Goal: Check status: Check status

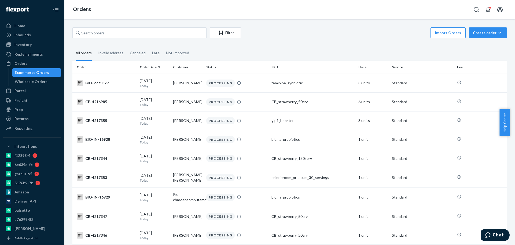
click at [281, 29] on div "Import Orders Create order Ecommerce order Removal order" at bounding box center [375, 33] width 263 height 12
click at [280, 19] on div "Orders" at bounding box center [289, 9] width 451 height 19
click at [196, 16] on div "Orders" at bounding box center [289, 9] width 451 height 19
click at [118, 30] on input "text" at bounding box center [139, 32] width 134 height 11
paste input "2770088"
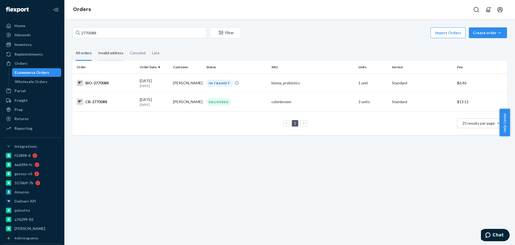
click at [117, 46] on div "Invalid address" at bounding box center [110, 53] width 25 height 15
click at [95, 46] on input "Invalid address" at bounding box center [95, 46] width 0 height 0
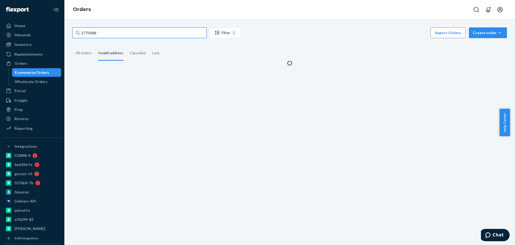
click at [125, 30] on input "2770088" at bounding box center [139, 32] width 134 height 11
paste input "113"
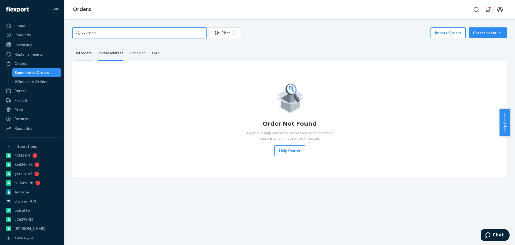
type input "2770113"
click at [83, 49] on div "All orders" at bounding box center [84, 53] width 16 height 15
click at [72, 46] on input "All orders" at bounding box center [72, 46] width 0 height 0
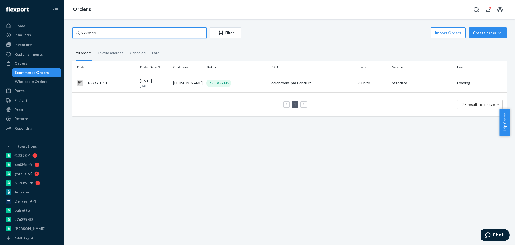
click at [109, 32] on input "2770113" at bounding box center [139, 32] width 134 height 11
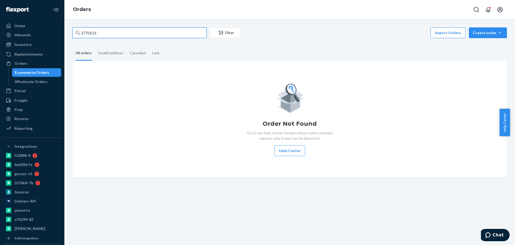
click at [108, 35] on input "2770113" at bounding box center [139, 32] width 134 height 11
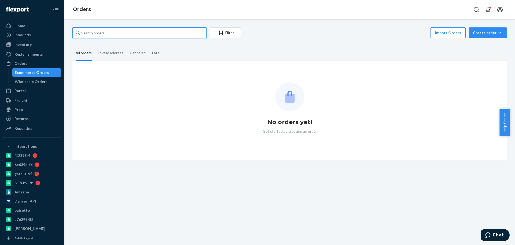
paste input "2770113"
type input "2770113"
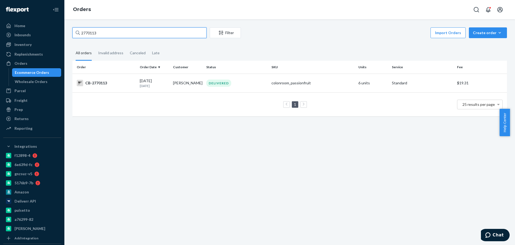
click at [130, 32] on input "2770113" at bounding box center [139, 32] width 134 height 11
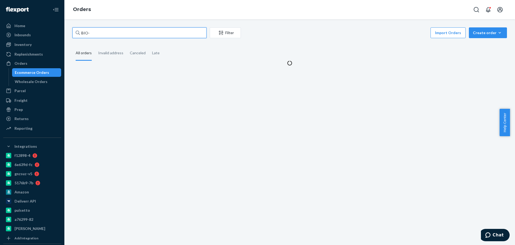
paste input "2770113"
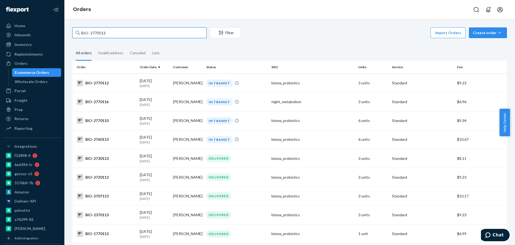
click at [90, 32] on input "BIO- 2770113" at bounding box center [139, 32] width 134 height 11
click at [119, 34] on input "BIO-2770113" at bounding box center [139, 32] width 134 height 11
paste input "text"
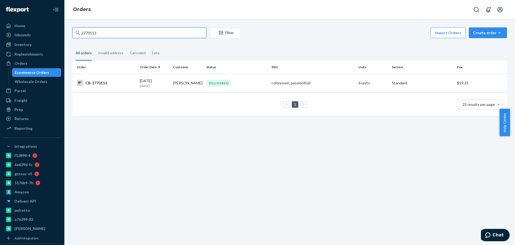
click at [133, 33] on input "2770113" at bounding box center [139, 32] width 134 height 11
paste input "BIO-"
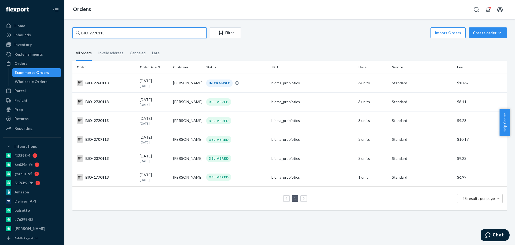
click at [128, 34] on input "BIO-2770113" at bounding box center [139, 32] width 134 height 11
paste input "2354566"
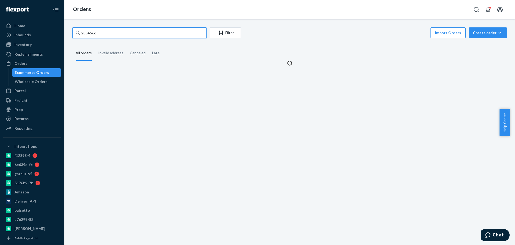
type input "2354566"
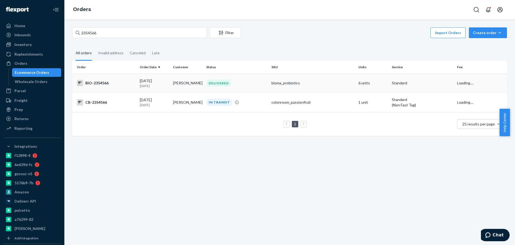
click at [105, 83] on div "BIO-2354566" at bounding box center [106, 83] width 59 height 6
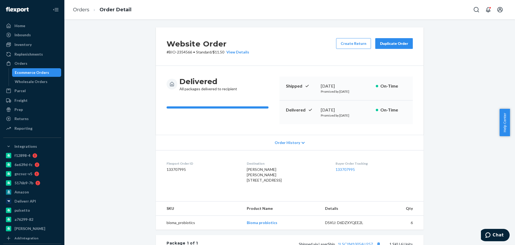
drag, startPoint x: 348, startPoint y: 109, endPoint x: 313, endPoint y: 108, distance: 35.2
click at [313, 108] on div "Delivered [DATE] Promised by [DATE] On-Time" at bounding box center [346, 112] width 133 height 24
copy div "[DATE]"
click at [46, 71] on div "Ecommerce Orders" at bounding box center [32, 72] width 34 height 5
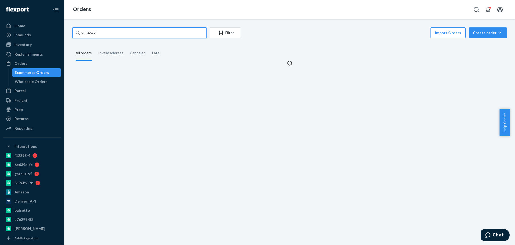
click at [114, 30] on input "2354566" at bounding box center [139, 32] width 134 height 11
paste input "[PERSON_NAME]"
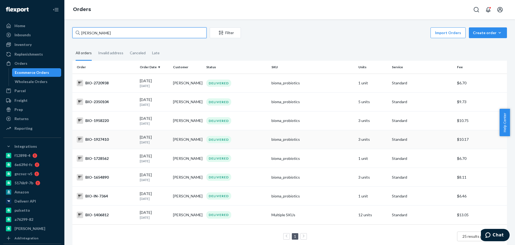
type input "[PERSON_NAME]"
click at [109, 86] on div "BIO-2720938" at bounding box center [106, 83] width 59 height 6
click at [105, 30] on input "[PERSON_NAME]" at bounding box center [139, 32] width 134 height 11
click at [127, 84] on div "BIO-2720938" at bounding box center [106, 83] width 59 height 6
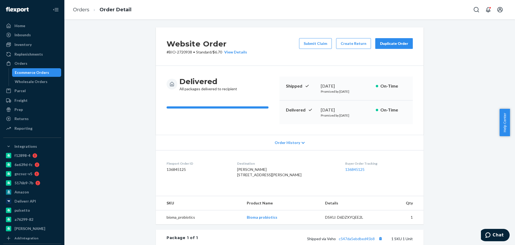
click at [179, 51] on p "# BIO-2720938 • Standard / $6.70 View Details" at bounding box center [207, 51] width 80 height 5
copy p "2720938"
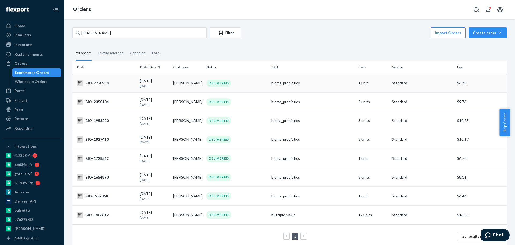
click at [112, 84] on div "BIO-2720938" at bounding box center [106, 83] width 59 height 6
click at [116, 103] on div "BIO-2350104" at bounding box center [106, 101] width 59 height 6
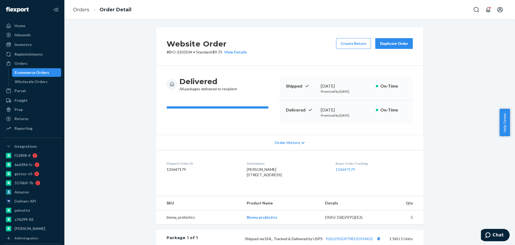
click at [23, 72] on div "Ecommerce Orders" at bounding box center [32, 72] width 34 height 5
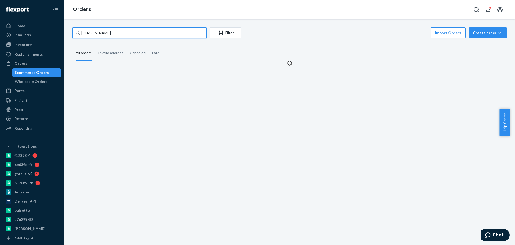
click at [113, 31] on input "[PERSON_NAME]" at bounding box center [139, 32] width 134 height 11
paste input "[PERSON_NAME]"
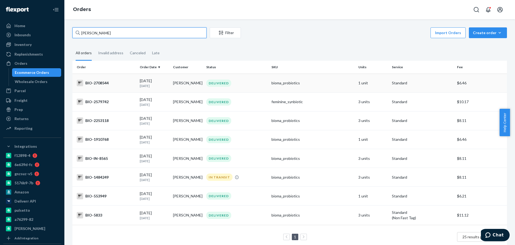
type input "[PERSON_NAME]"
click at [120, 83] on div "BIO-2708544" at bounding box center [106, 83] width 59 height 6
click at [116, 34] on input "[PERSON_NAME]" at bounding box center [139, 32] width 134 height 11
paste input "2603192"
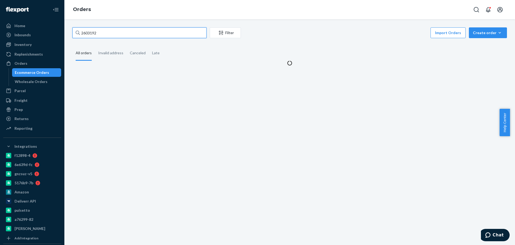
type input "2603192"
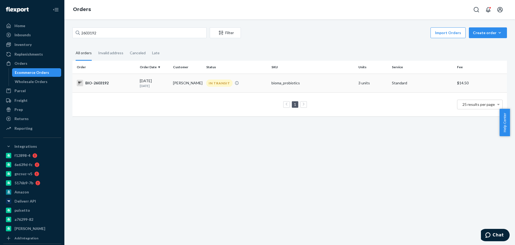
click at [106, 83] on div "BIO-2603192" at bounding box center [106, 83] width 59 height 6
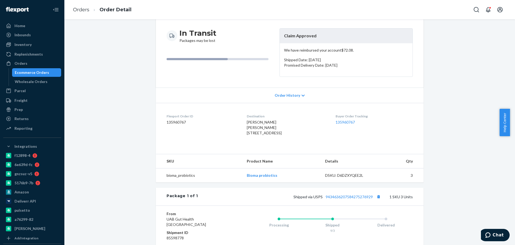
scroll to position [67, 0]
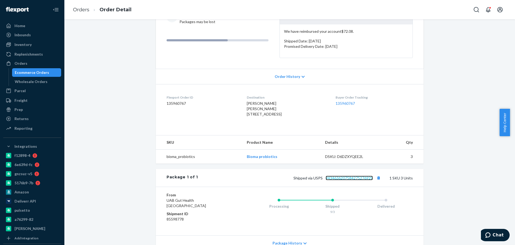
click at [337, 180] on link "9434636207584275276929" at bounding box center [349, 177] width 47 height 5
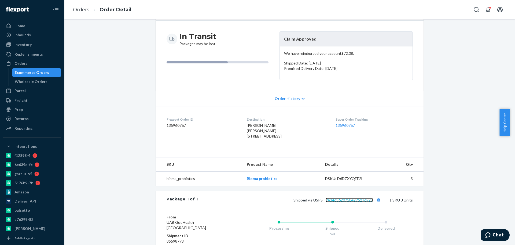
scroll to position [34, 0]
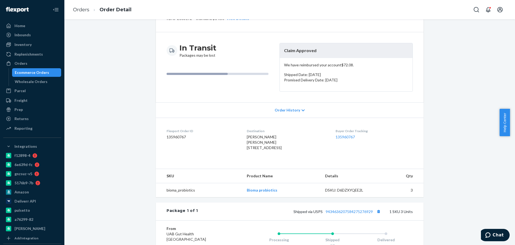
drag, startPoint x: 44, startPoint y: 74, endPoint x: 63, endPoint y: 58, distance: 24.0
click at [44, 74] on div "Ecommerce Orders" at bounding box center [32, 72] width 34 height 5
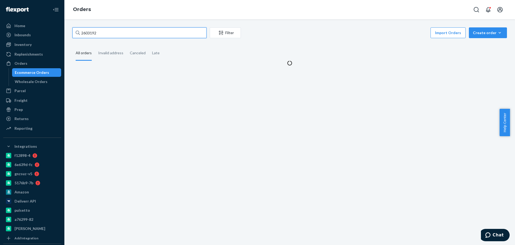
click at [117, 31] on input "2603192" at bounding box center [139, 32] width 134 height 11
paste input "2472360"
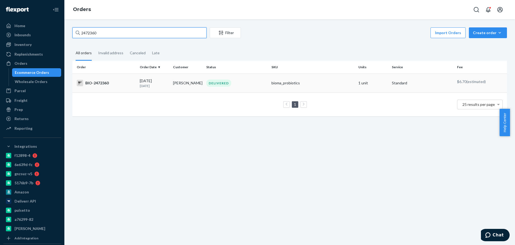
type input "2472360"
click at [116, 82] on div "BIO-2472360" at bounding box center [106, 83] width 59 height 6
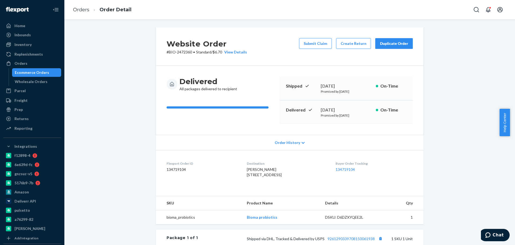
click at [38, 73] on div "Ecommerce Orders" at bounding box center [32, 72] width 34 height 5
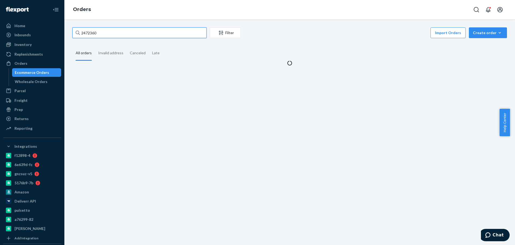
click at [123, 33] on input "2472360" at bounding box center [139, 32] width 134 height 11
paste input "[PERSON_NAME]"
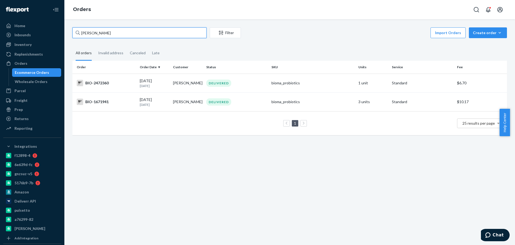
type input "[PERSON_NAME]"
click at [105, 85] on div "BIO-2472360" at bounding box center [106, 83] width 59 height 6
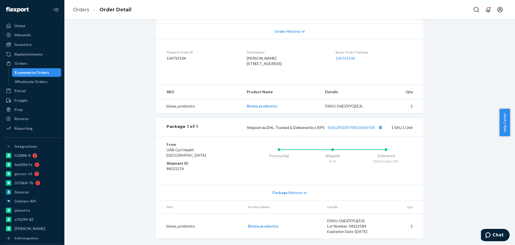
scroll to position [88, 0]
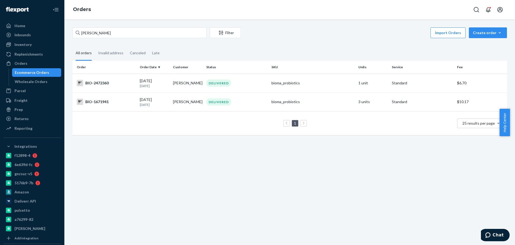
click at [167, 159] on div "[PERSON_NAME] Filter Import Orders Create order Ecommerce order Removal order A…" at bounding box center [289, 131] width 451 height 225
click at [173, 167] on div "[PERSON_NAME] Filter Import Orders Create order Ecommerce order Removal order A…" at bounding box center [289, 131] width 451 height 225
click at [287, 50] on fieldset "All orders Invalid address Canceled Late" at bounding box center [289, 53] width 435 height 15
click at [299, 38] on div "Import Orders Create order Ecommerce order Removal order" at bounding box center [375, 33] width 263 height 12
click at [127, 34] on input "[PERSON_NAME]" at bounding box center [139, 32] width 134 height 11
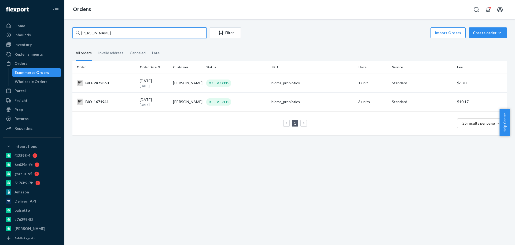
paste input "2153597"
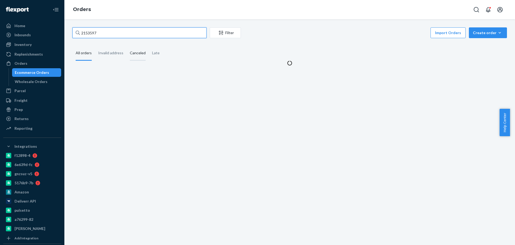
type input "2153597"
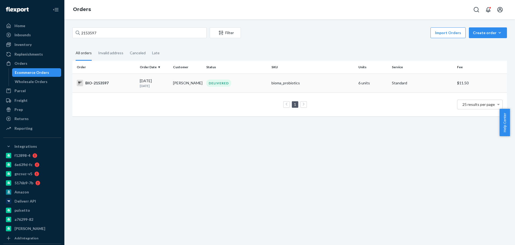
click at [119, 84] on div "BIO-2153597" at bounding box center [106, 83] width 59 height 6
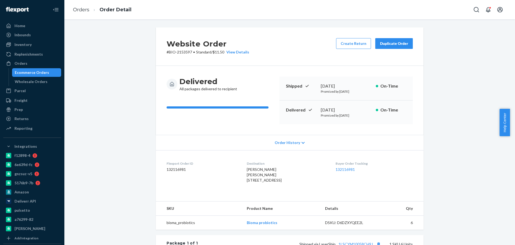
drag, startPoint x: 349, startPoint y: 108, endPoint x: 317, endPoint y: 108, distance: 31.1
click at [317, 108] on div "Delivered [DATE] Promised by [DATE] On-Time" at bounding box center [346, 112] width 133 height 24
copy div "[DATE]"
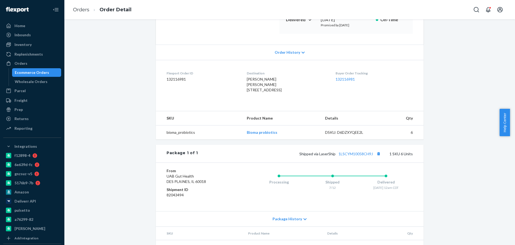
scroll to position [101, 0]
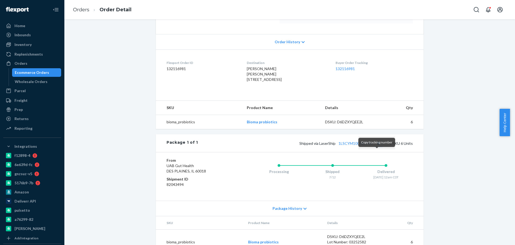
click at [376, 146] on button "Copy tracking number" at bounding box center [378, 143] width 7 height 7
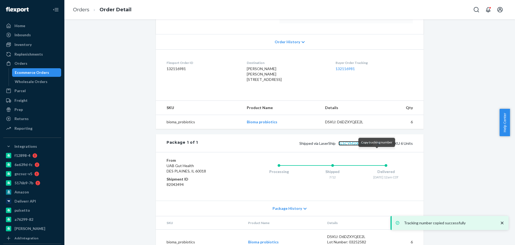
click at [360, 145] on link "1LSCYM10058CH9J" at bounding box center [356, 143] width 34 height 5
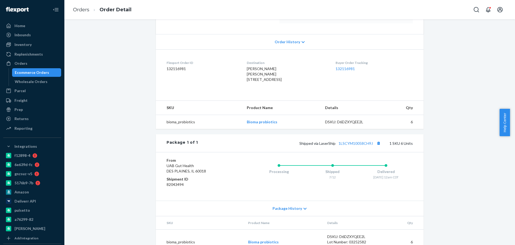
click at [43, 71] on div "Ecommerce Orders" at bounding box center [32, 72] width 34 height 5
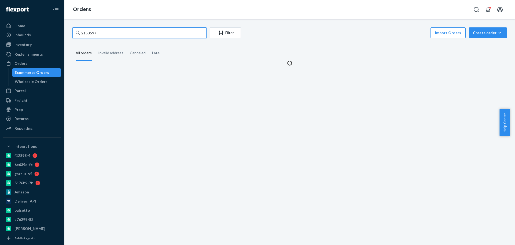
click at [145, 35] on input "2153597" at bounding box center [139, 32] width 134 height 11
paste input "2750211"
type input "2750211"
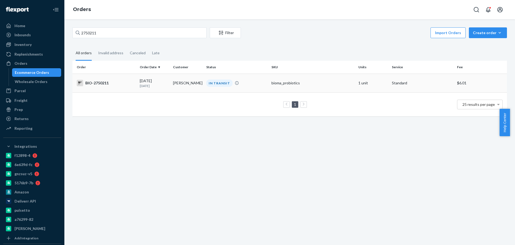
click at [127, 80] on div "BIO-2750211" at bounding box center [106, 83] width 59 height 6
click at [127, 80] on div "2750211 Filter Import Orders Create order Ecommerce order Removal order All ord…" at bounding box center [289, 131] width 451 height 225
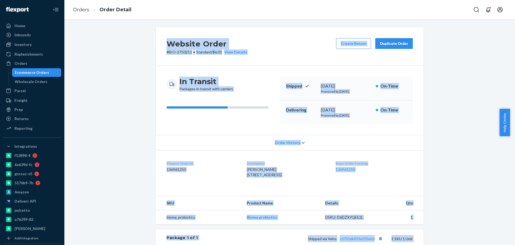
click at [134, 53] on div "Website Order # BIO-2750211 • Standard / $6.01 View Details Create Return Dupli…" at bounding box center [289, 191] width 443 height 328
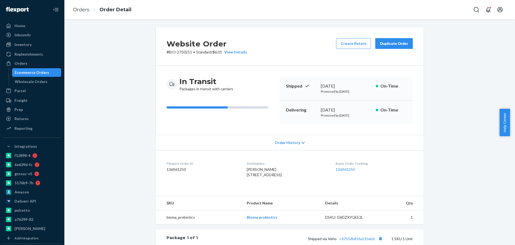
drag, startPoint x: 37, startPoint y: 74, endPoint x: 48, endPoint y: 69, distance: 11.8
click at [37, 74] on div "Ecommerce Orders" at bounding box center [32, 72] width 34 height 5
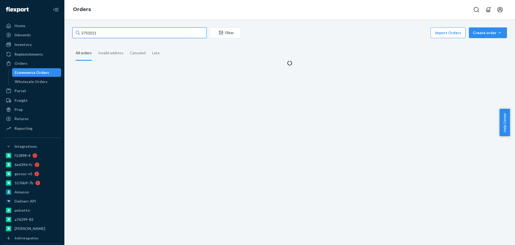
click at [112, 32] on input "2750211" at bounding box center [139, 32] width 134 height 11
paste input "305"
type input "2750305"
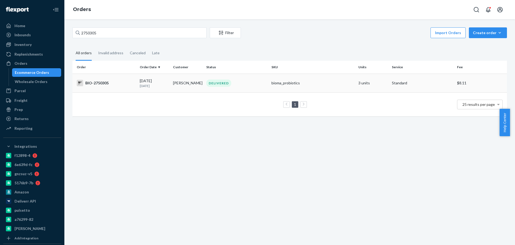
click at [114, 81] on div "BIO-2750305" at bounding box center [106, 83] width 59 height 6
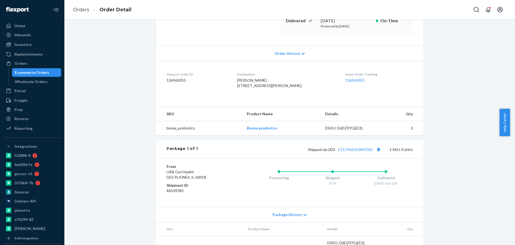
scroll to position [122, 0]
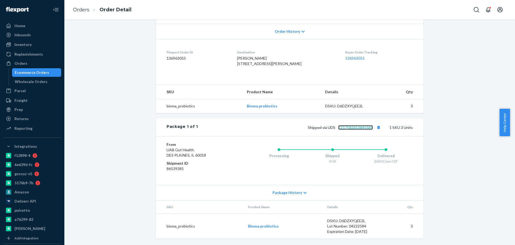
click at [358, 126] on link "EZ17582613845585" at bounding box center [355, 127] width 35 height 5
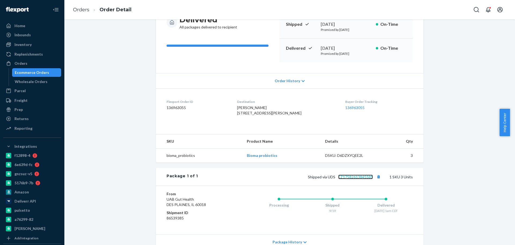
scroll to position [21, 0]
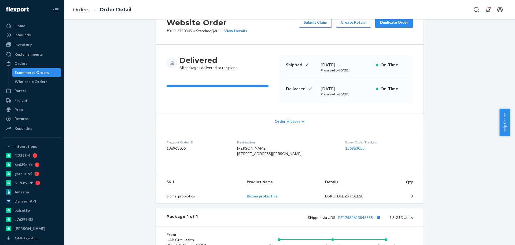
drag, startPoint x: 359, startPoint y: 89, endPoint x: 317, endPoint y: 89, distance: 42.1
click at [321, 89] on div "[DATE]" at bounding box center [346, 89] width 51 height 6
copy div "[DATE]"
click at [377, 221] on button "Copy tracking number" at bounding box center [378, 217] width 7 height 7
